Goal: Find specific page/section: Find specific page/section

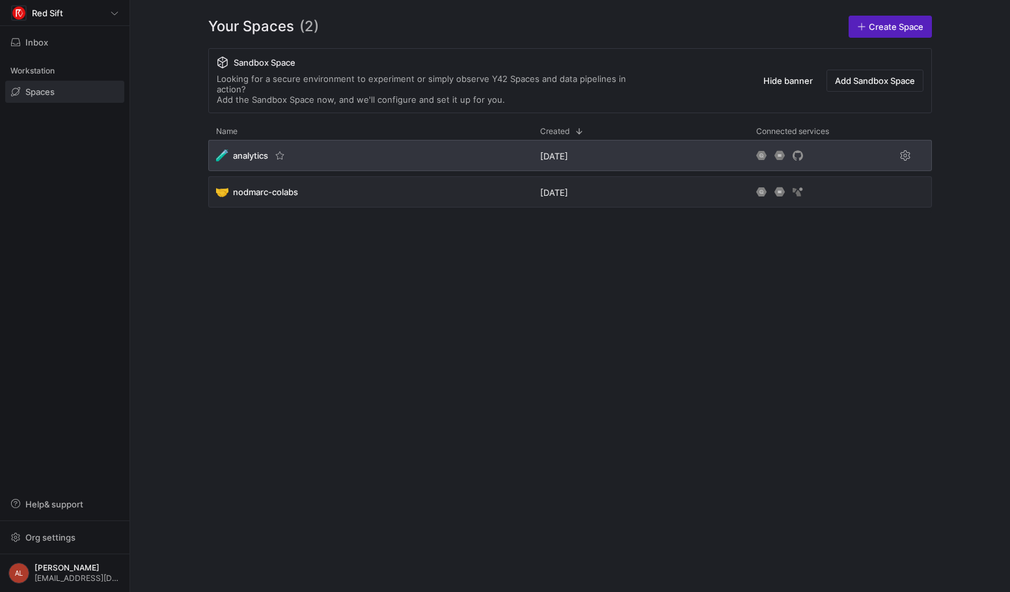
click at [370, 140] on div "🧪 analytics" at bounding box center [370, 155] width 324 height 31
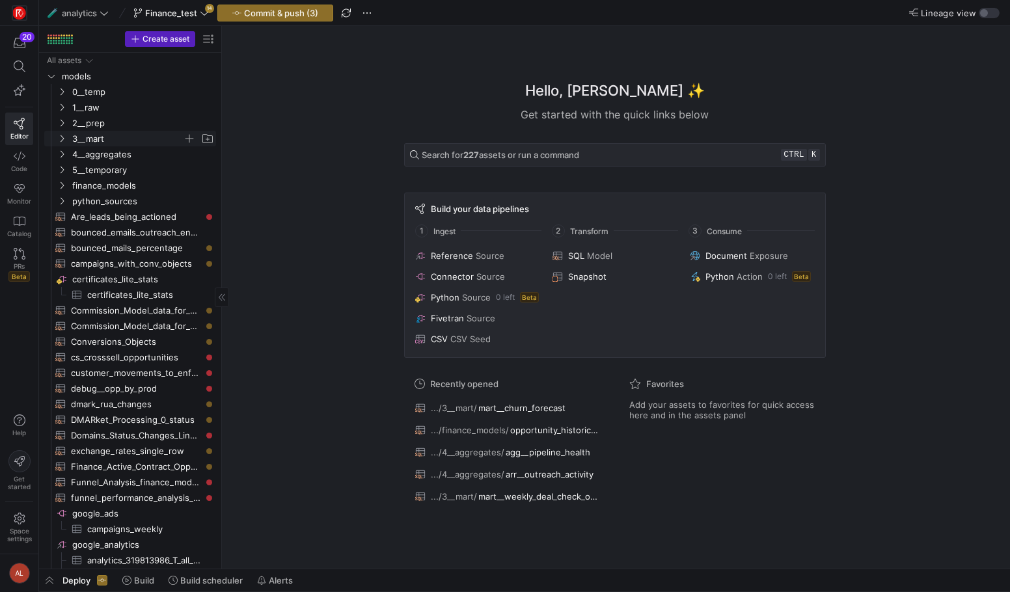
click at [57, 139] on icon "Press SPACE to select this row." at bounding box center [61, 139] width 9 height 8
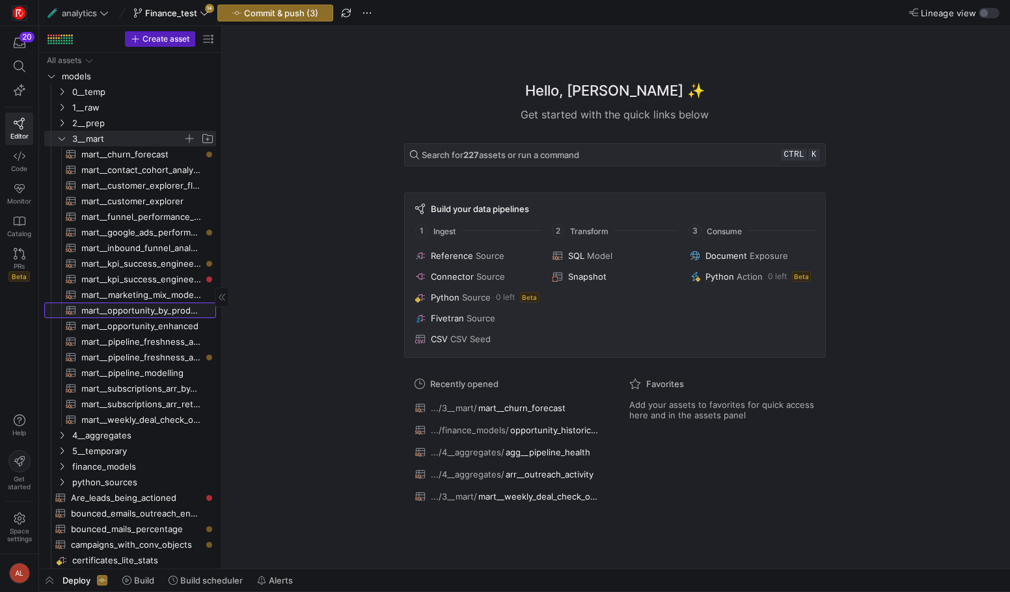
click at [130, 310] on span "mart__opportunity_by_product_line​​​​​​​​​​" at bounding box center [141, 310] width 120 height 15
